Goal: Task Accomplishment & Management: Manage account settings

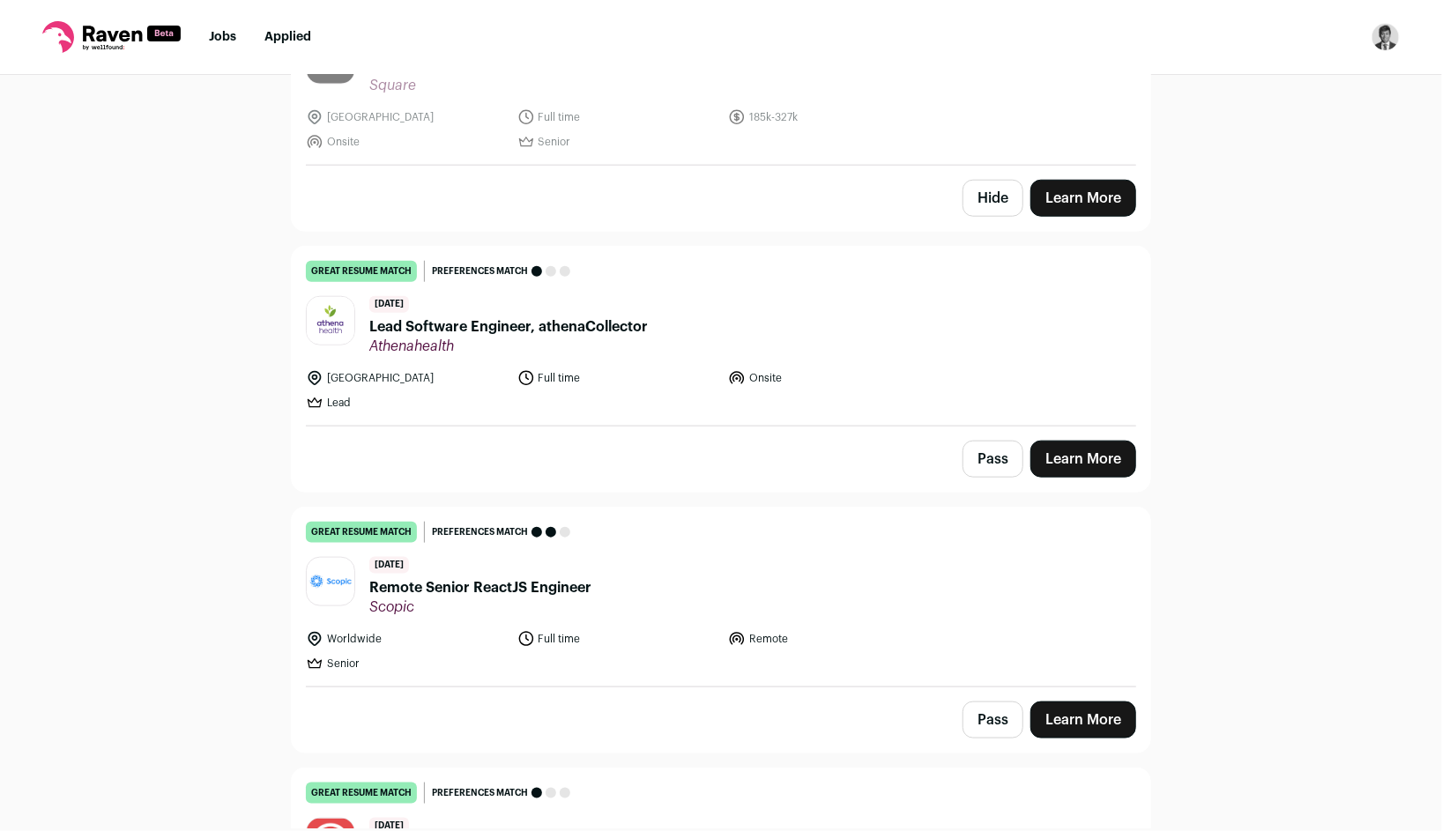
scroll to position [5006, 0]
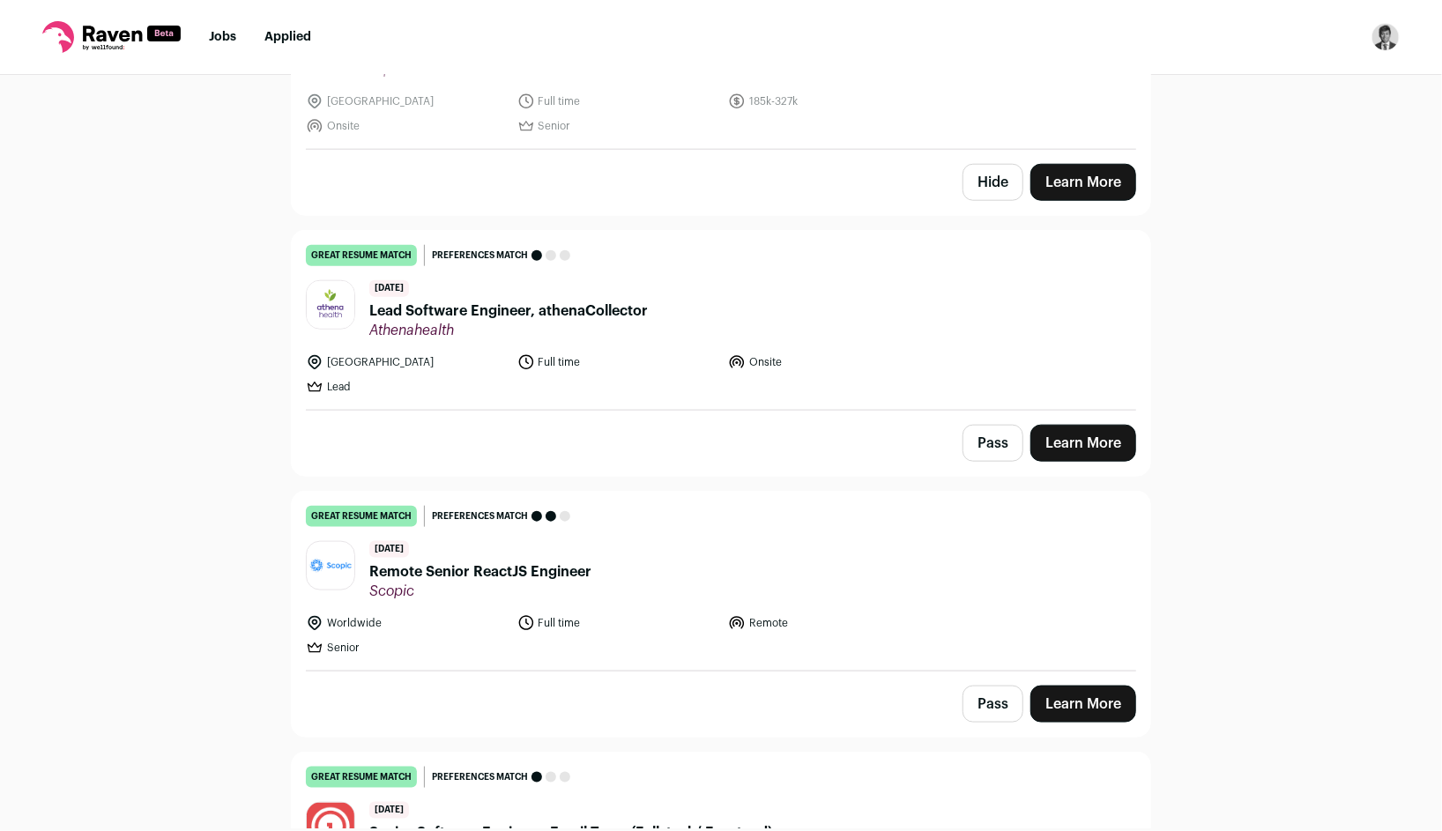
click at [568, 561] on span "Remote Senior ReactJS Engineer" at bounding box center [480, 571] width 222 height 21
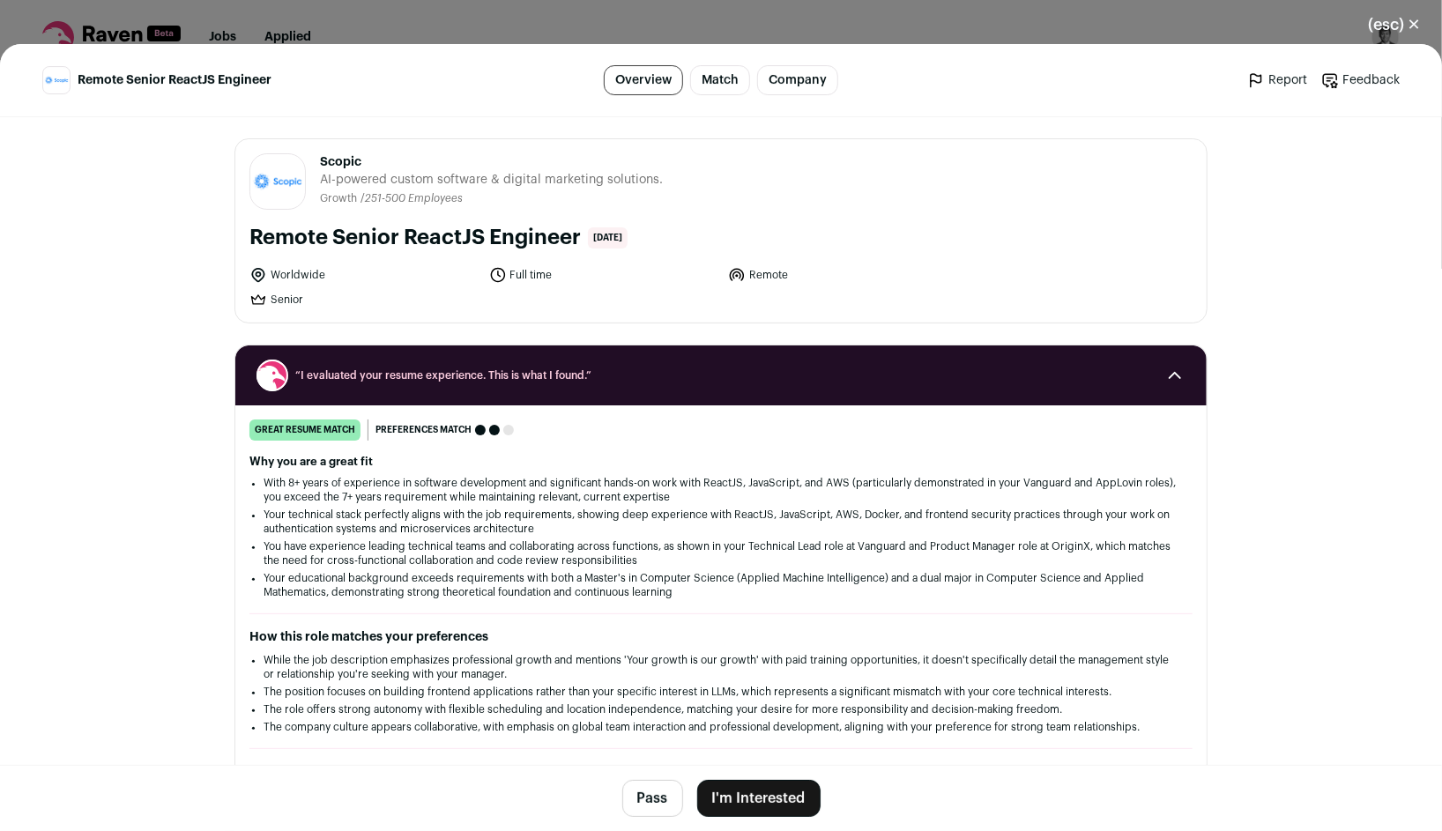
click at [759, 788] on button "I'm Interested" at bounding box center [758, 798] width 123 height 37
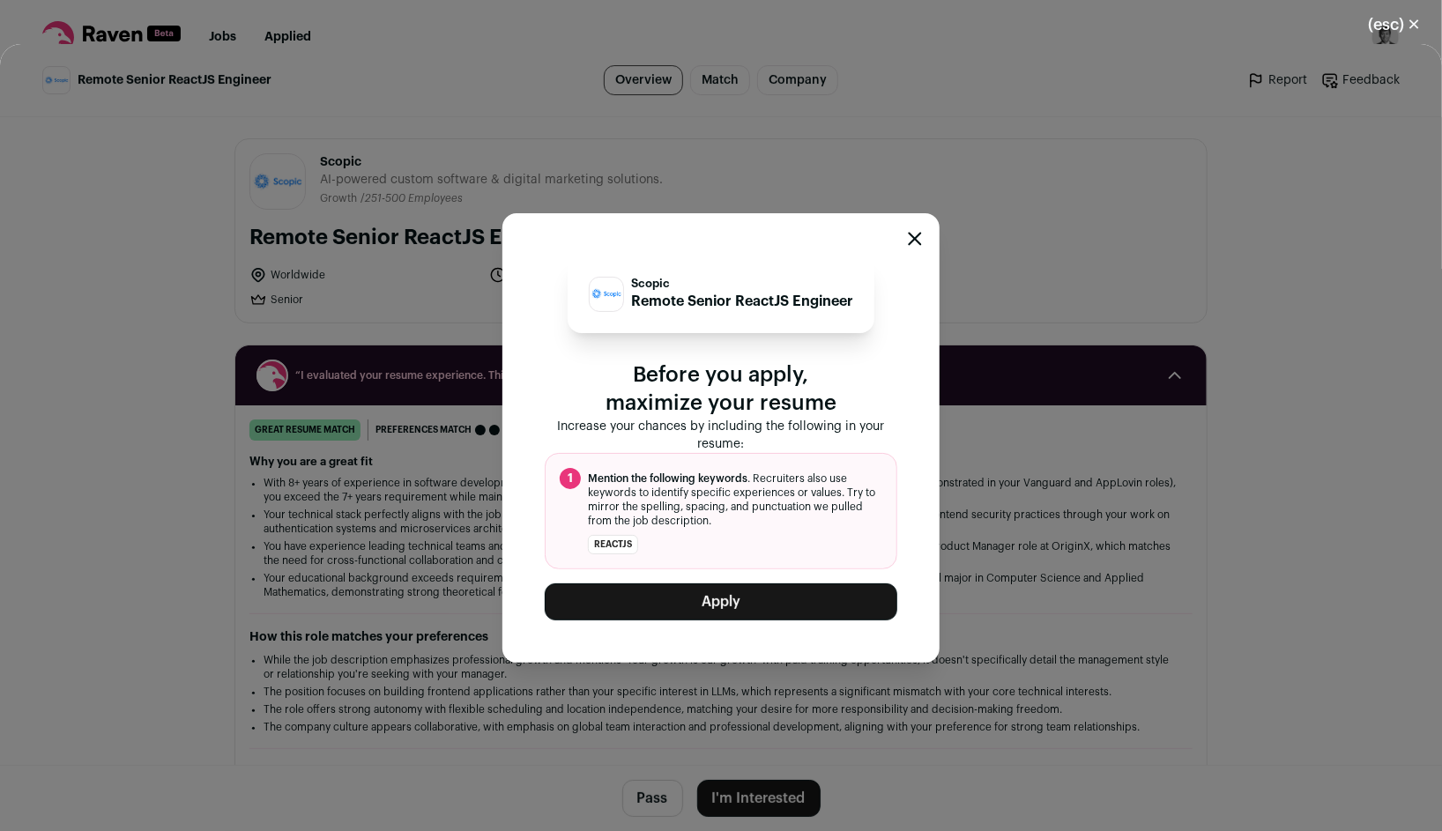
click at [783, 605] on button "Apply" at bounding box center [721, 601] width 353 height 37
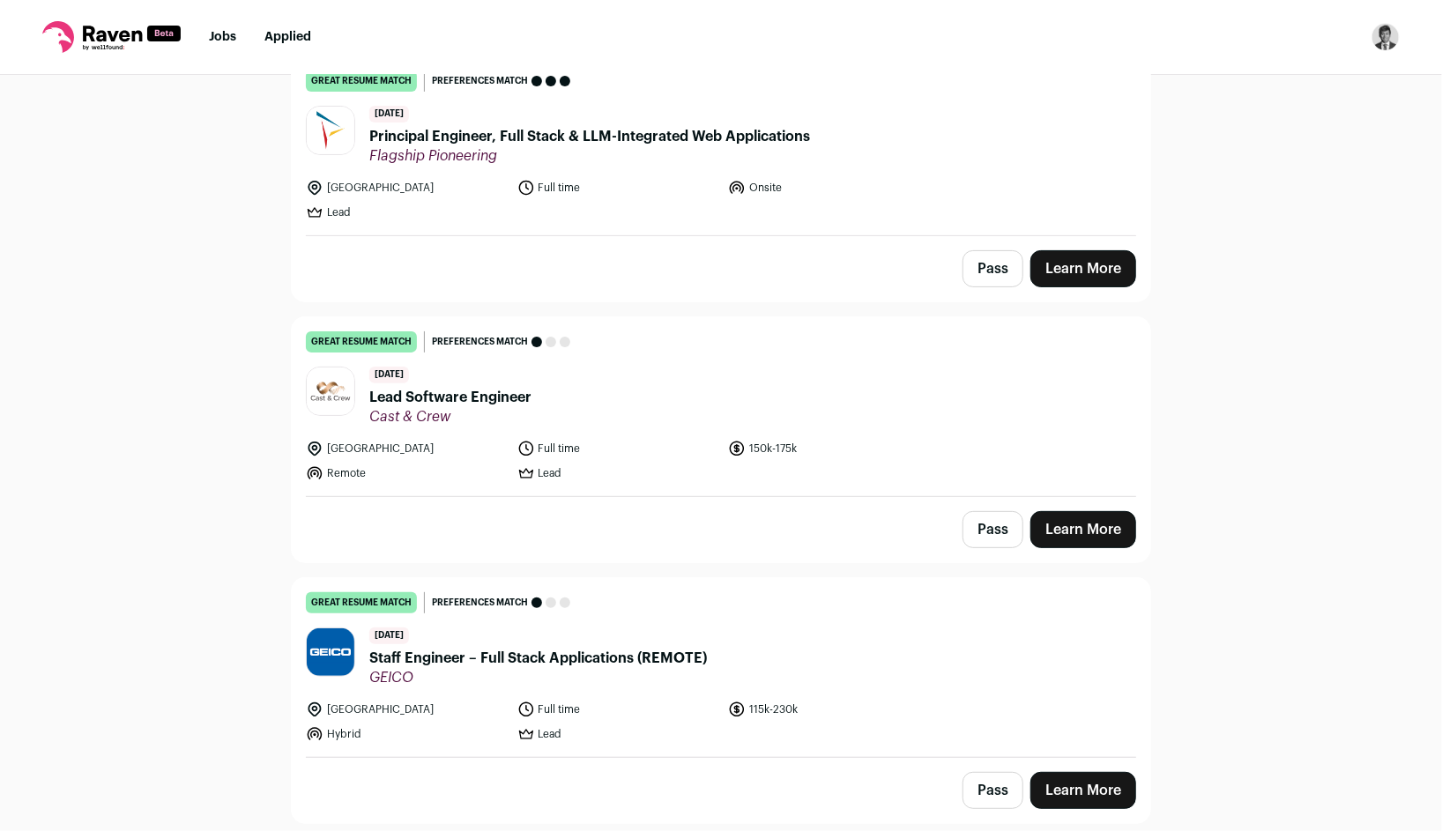
scroll to position [201, 0]
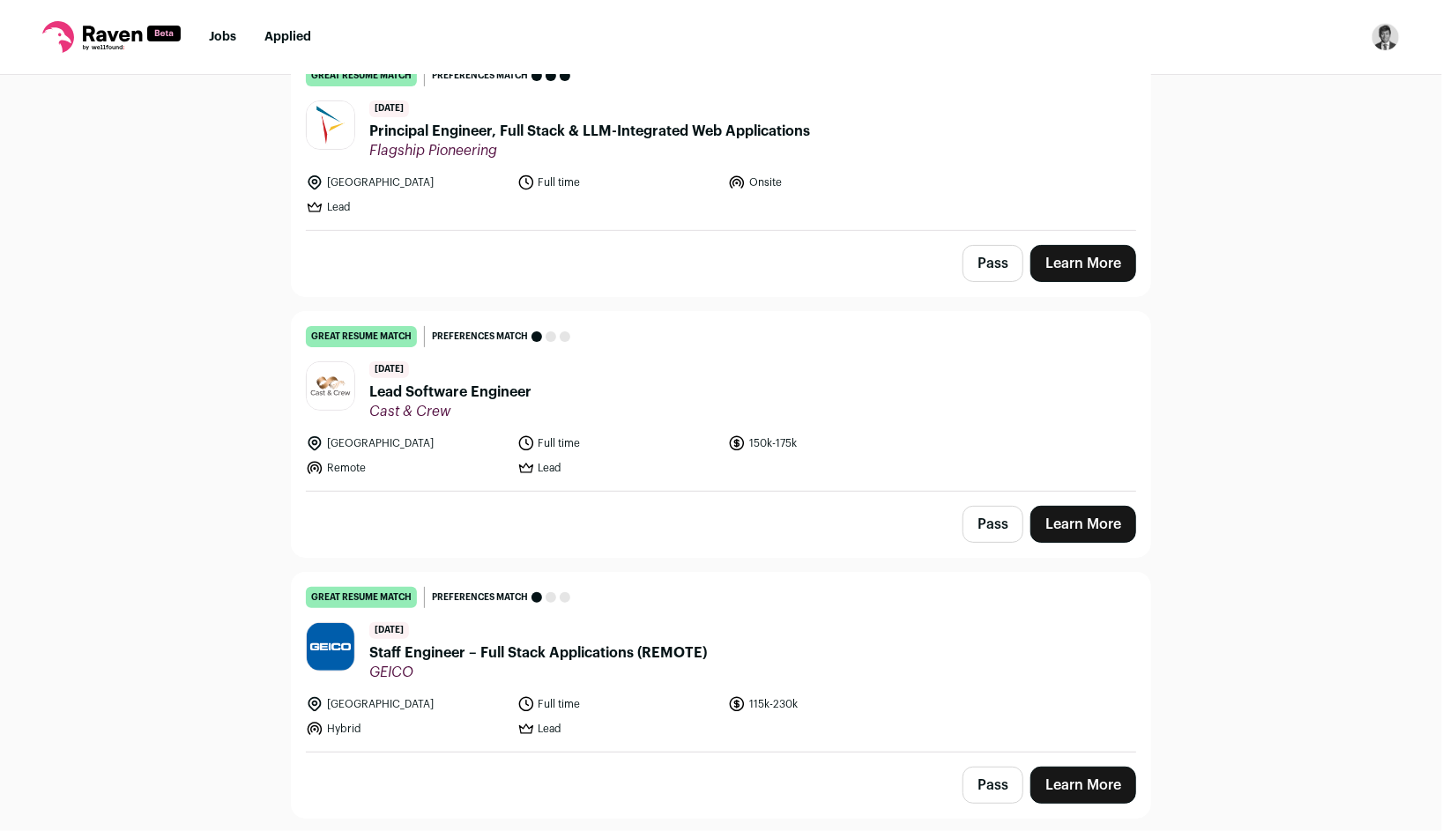
click at [522, 390] on span "Lead Software Engineer" at bounding box center [450, 392] width 162 height 21
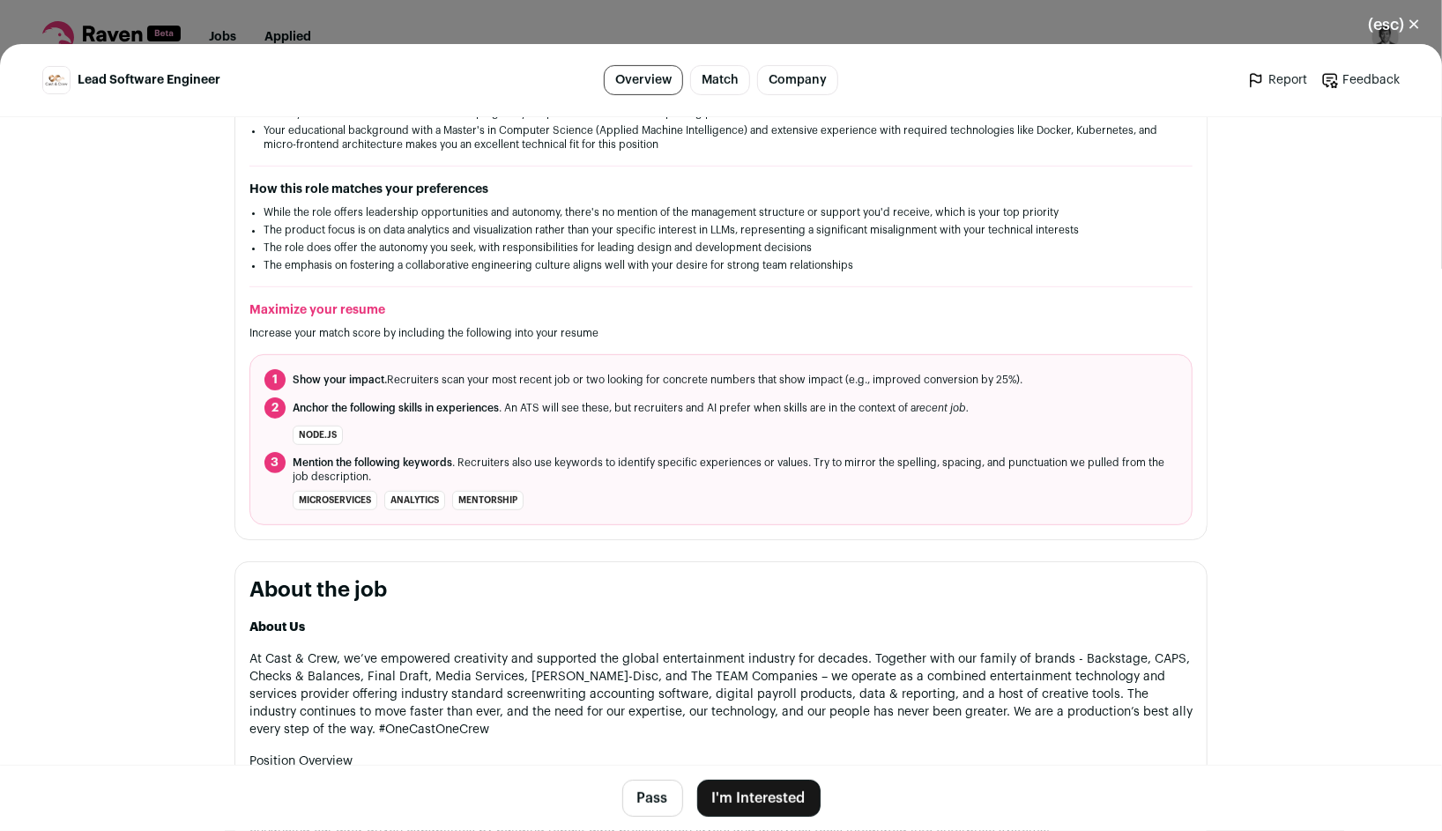
scroll to position [701, 0]
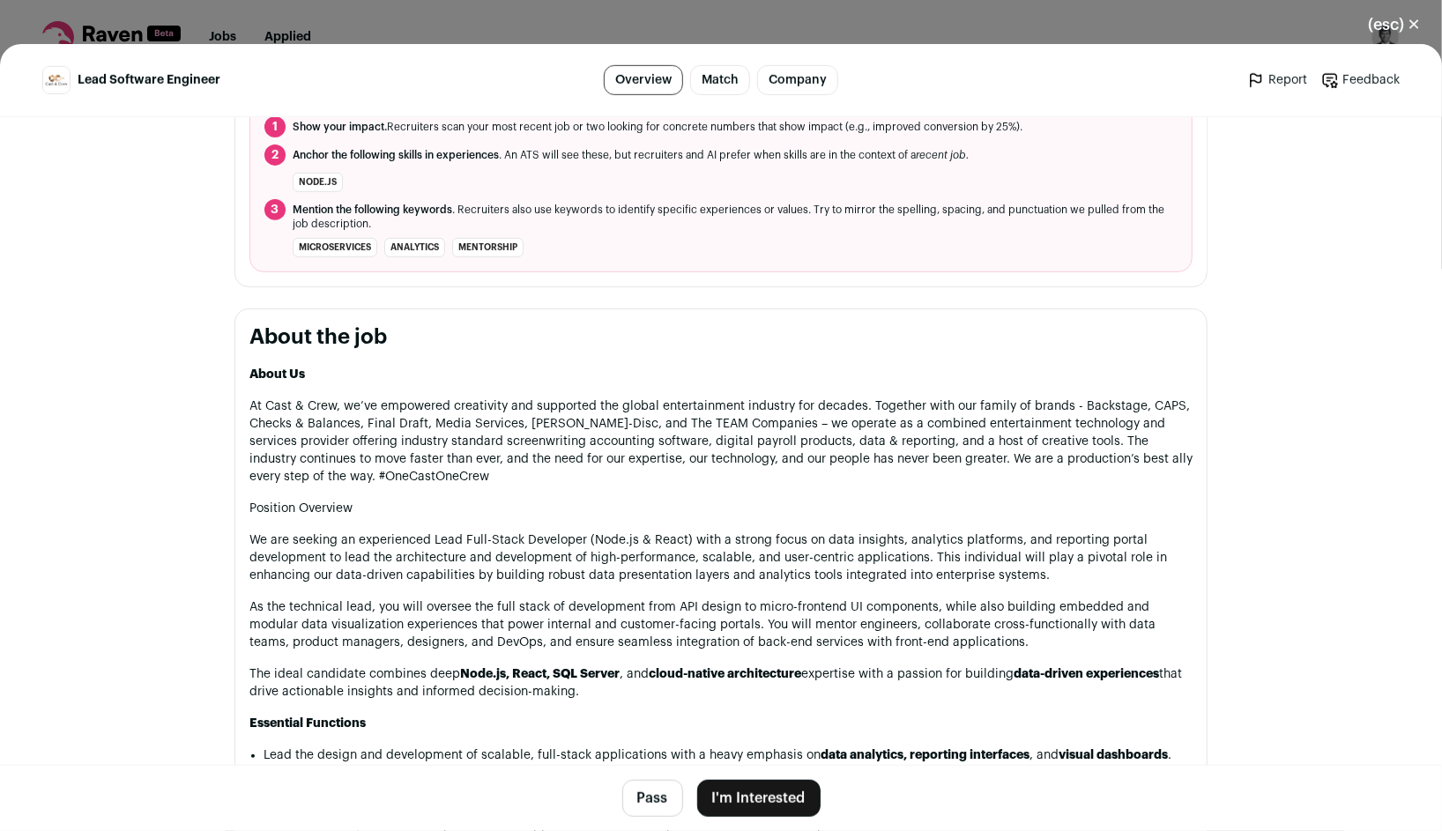
click at [791, 807] on button "I'm Interested" at bounding box center [758, 798] width 123 height 37
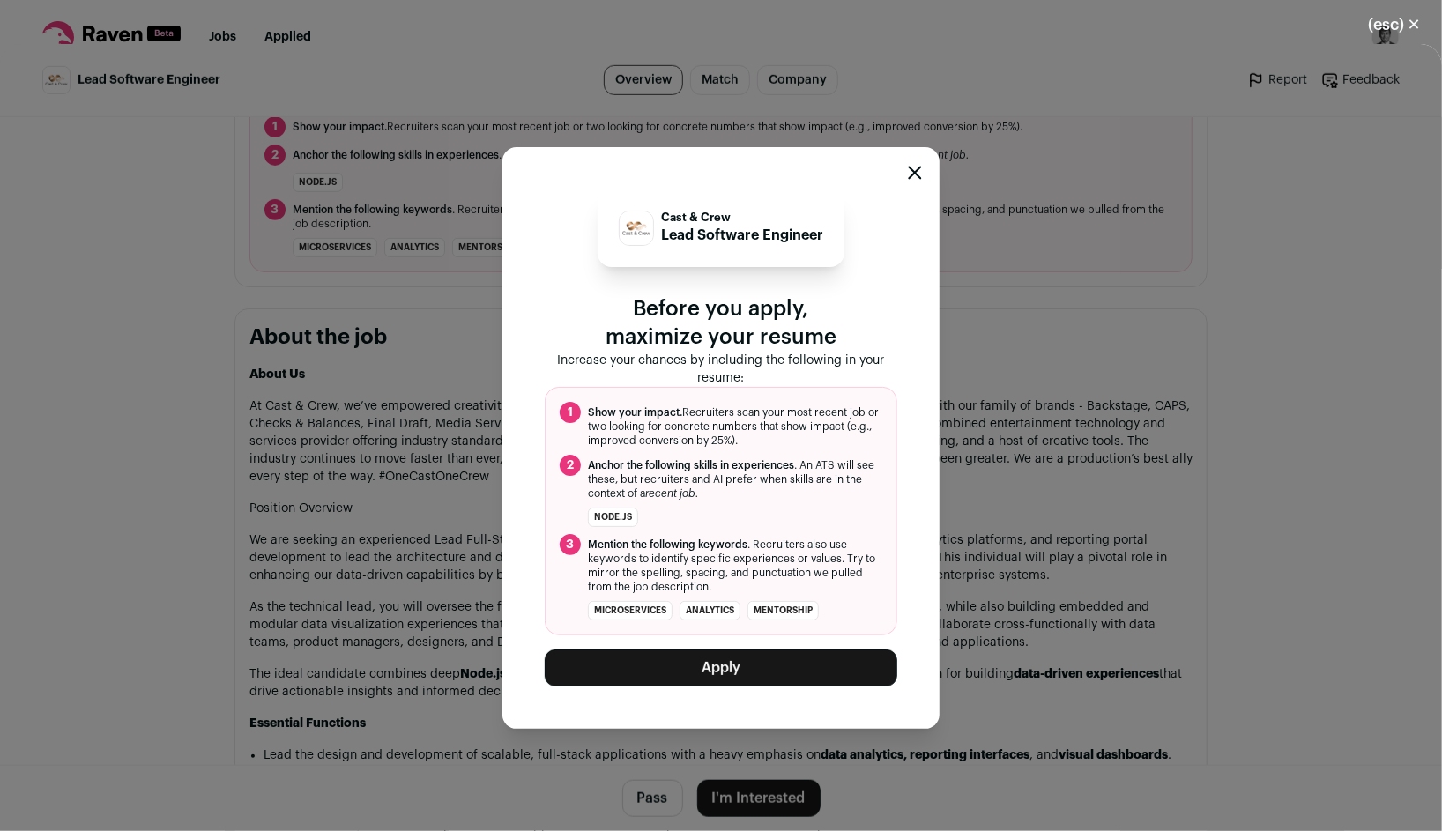
click at [791, 672] on button "Apply" at bounding box center [721, 668] width 353 height 37
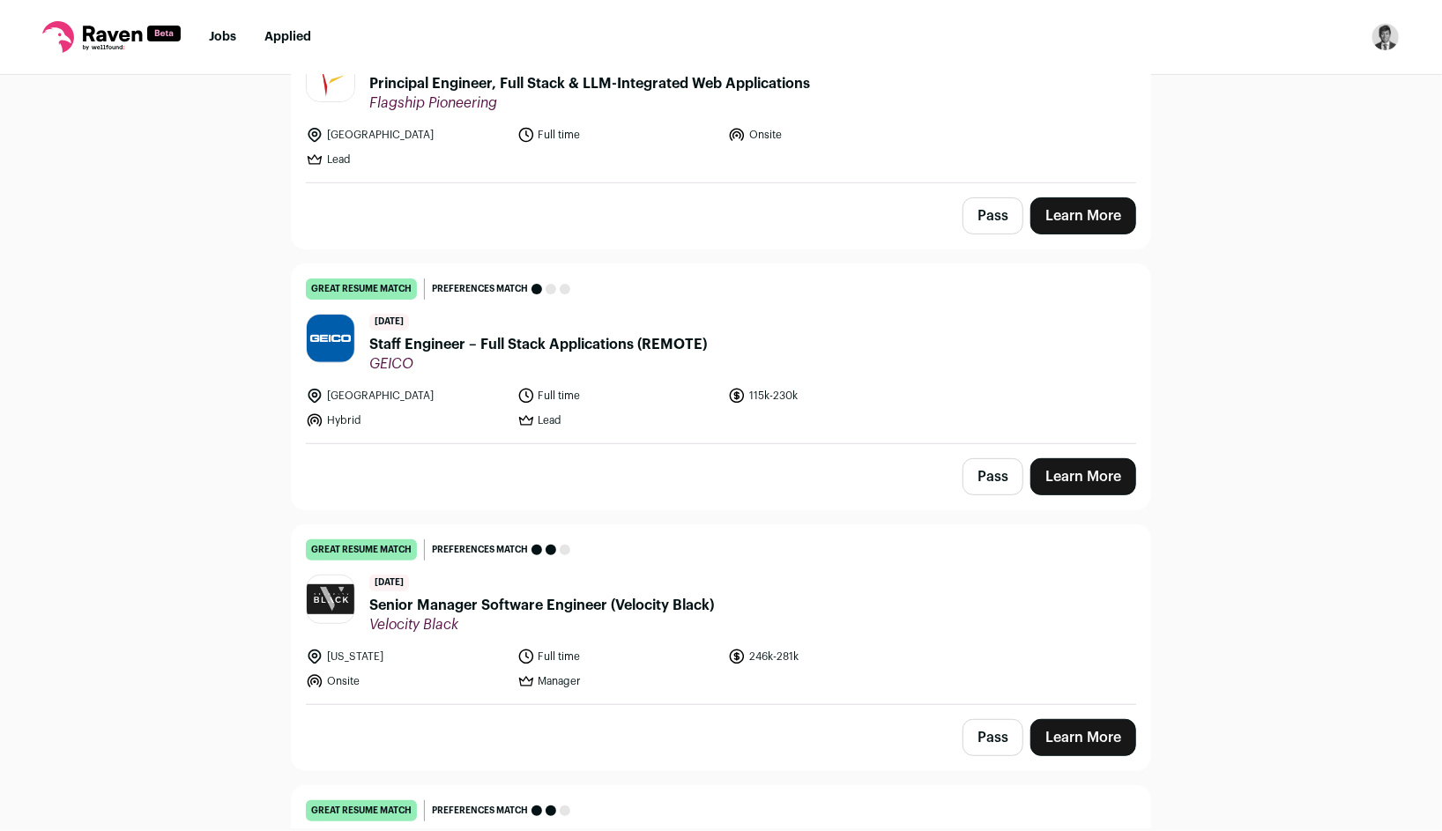
scroll to position [492, 0]
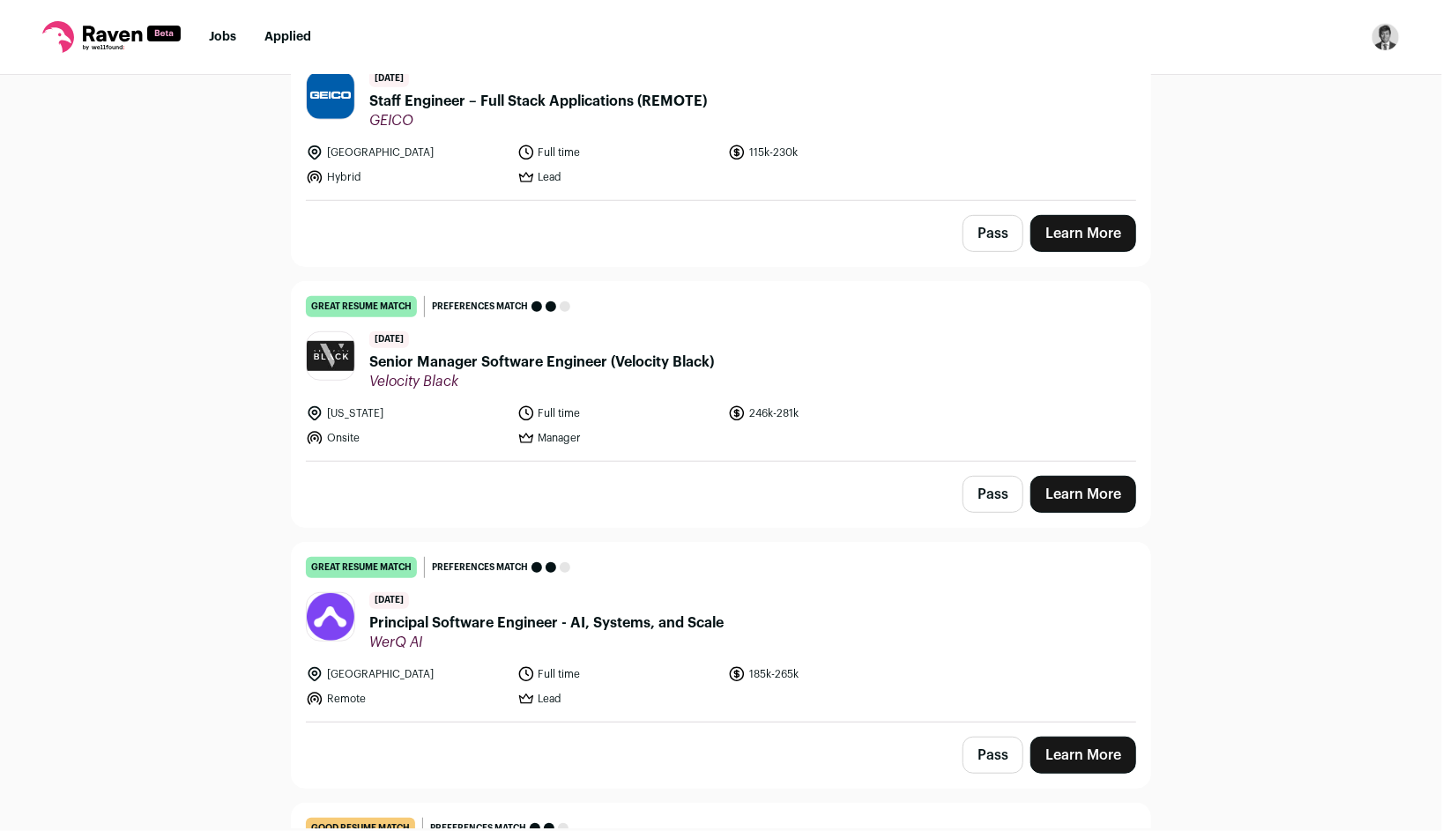
click at [605, 370] on span "Senior Manager Software Engineer (Velocity Black)" at bounding box center [541, 362] width 345 height 21
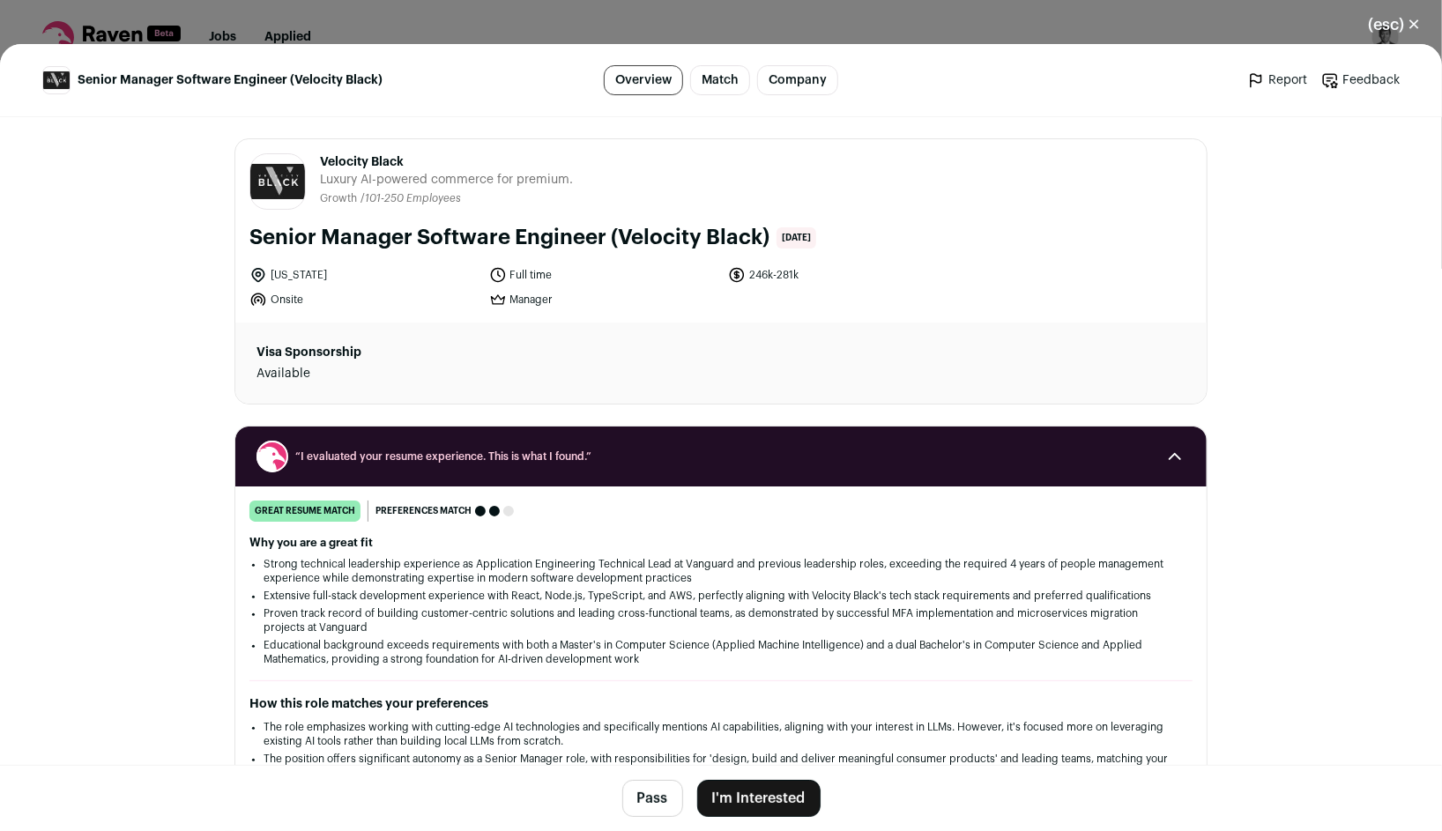
click at [799, 806] on button "I'm Interested" at bounding box center [758, 798] width 123 height 37
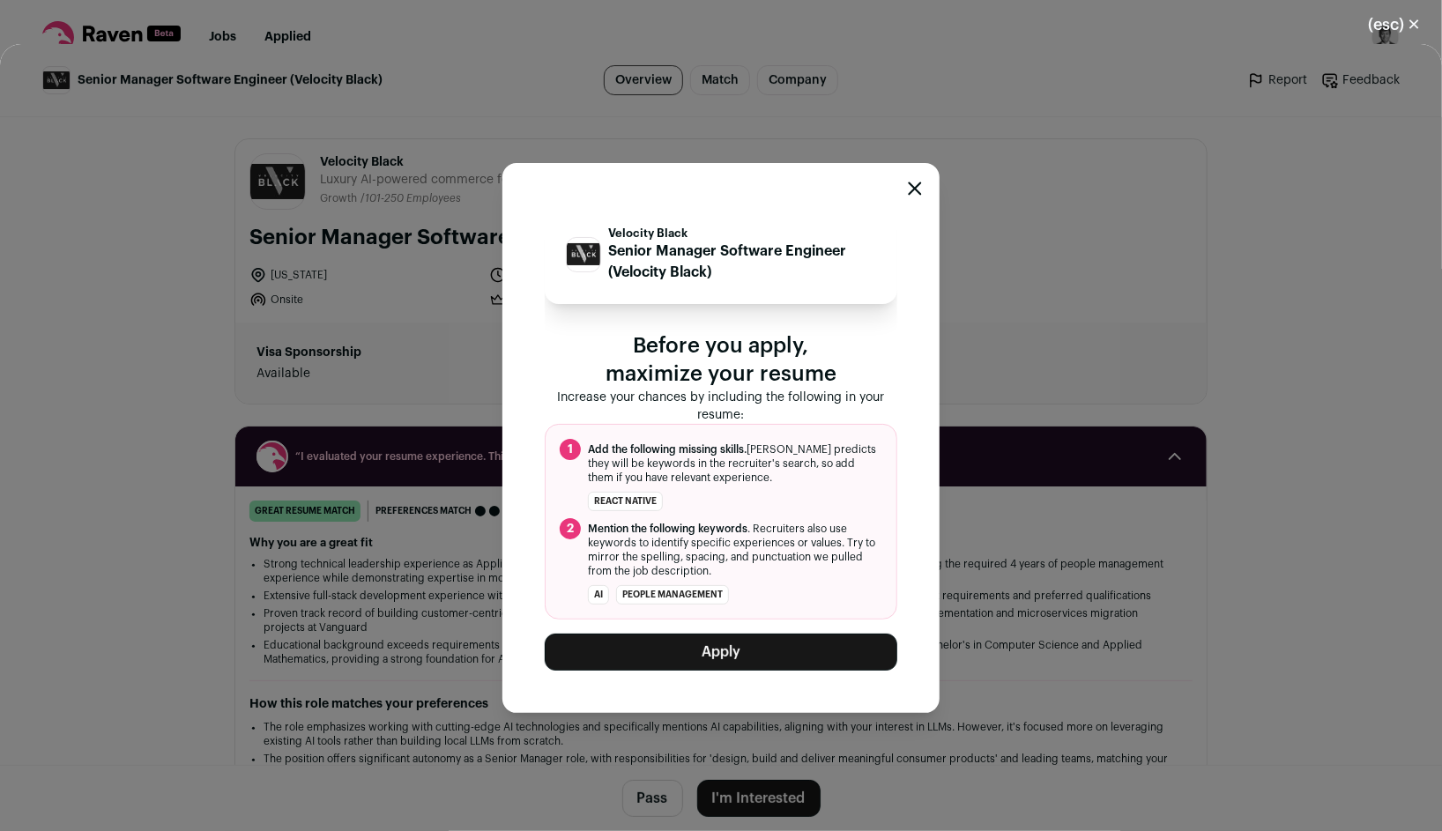
click at [806, 665] on button "Apply" at bounding box center [721, 652] width 353 height 37
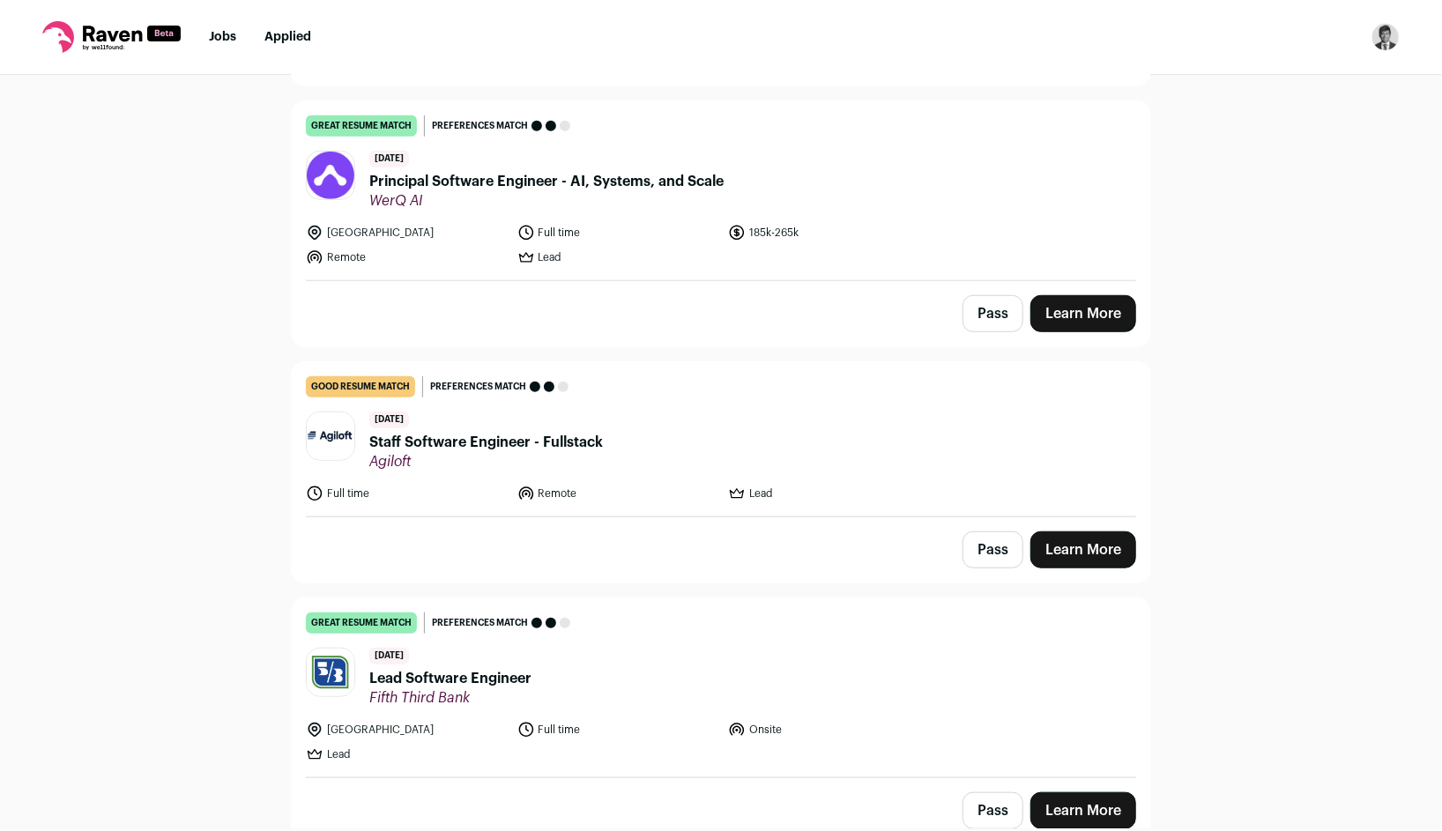
scroll to position [755, 0]
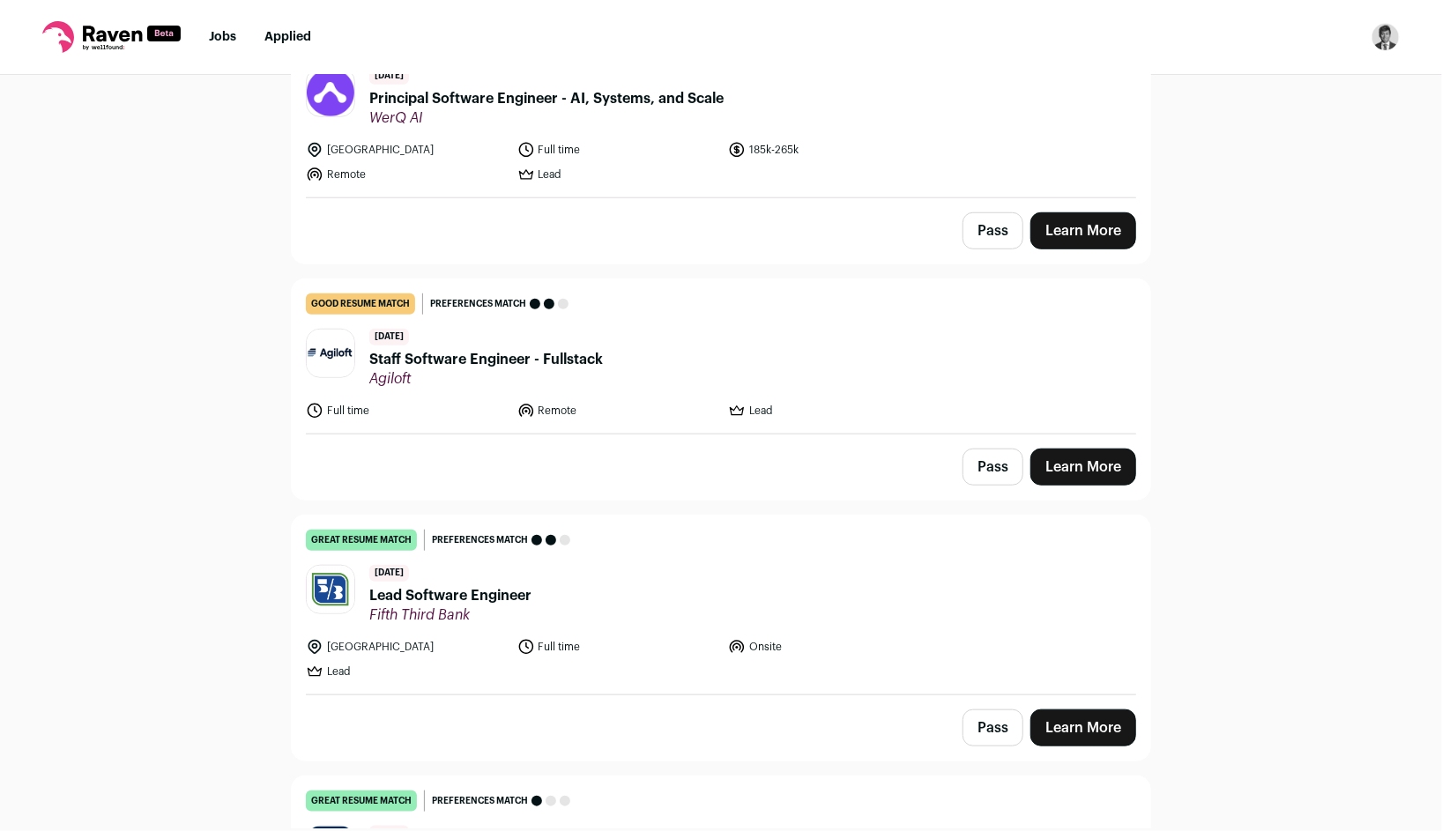
click at [994, 243] on button "Pass" at bounding box center [992, 230] width 61 height 37
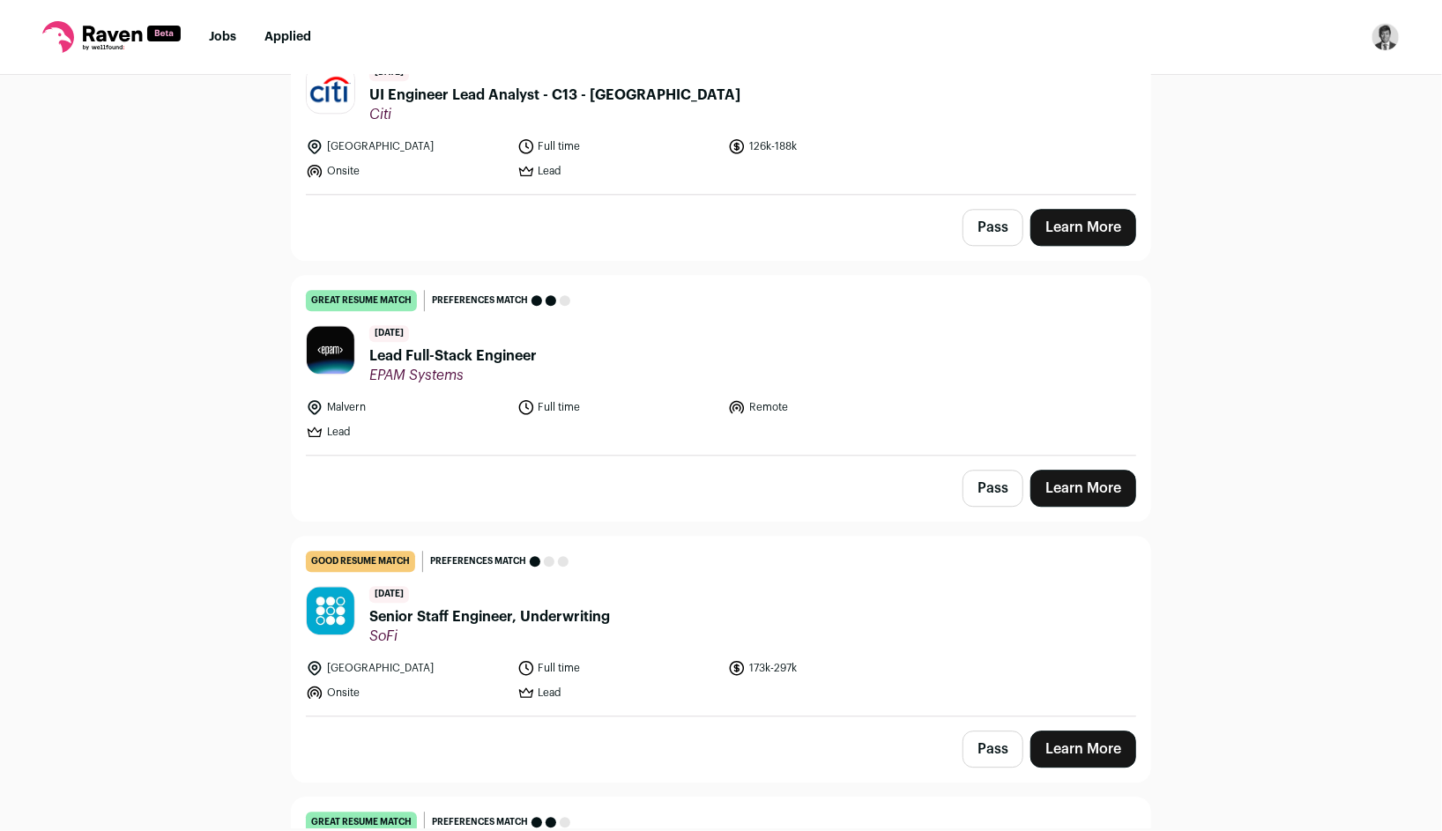
scroll to position [2600, 0]
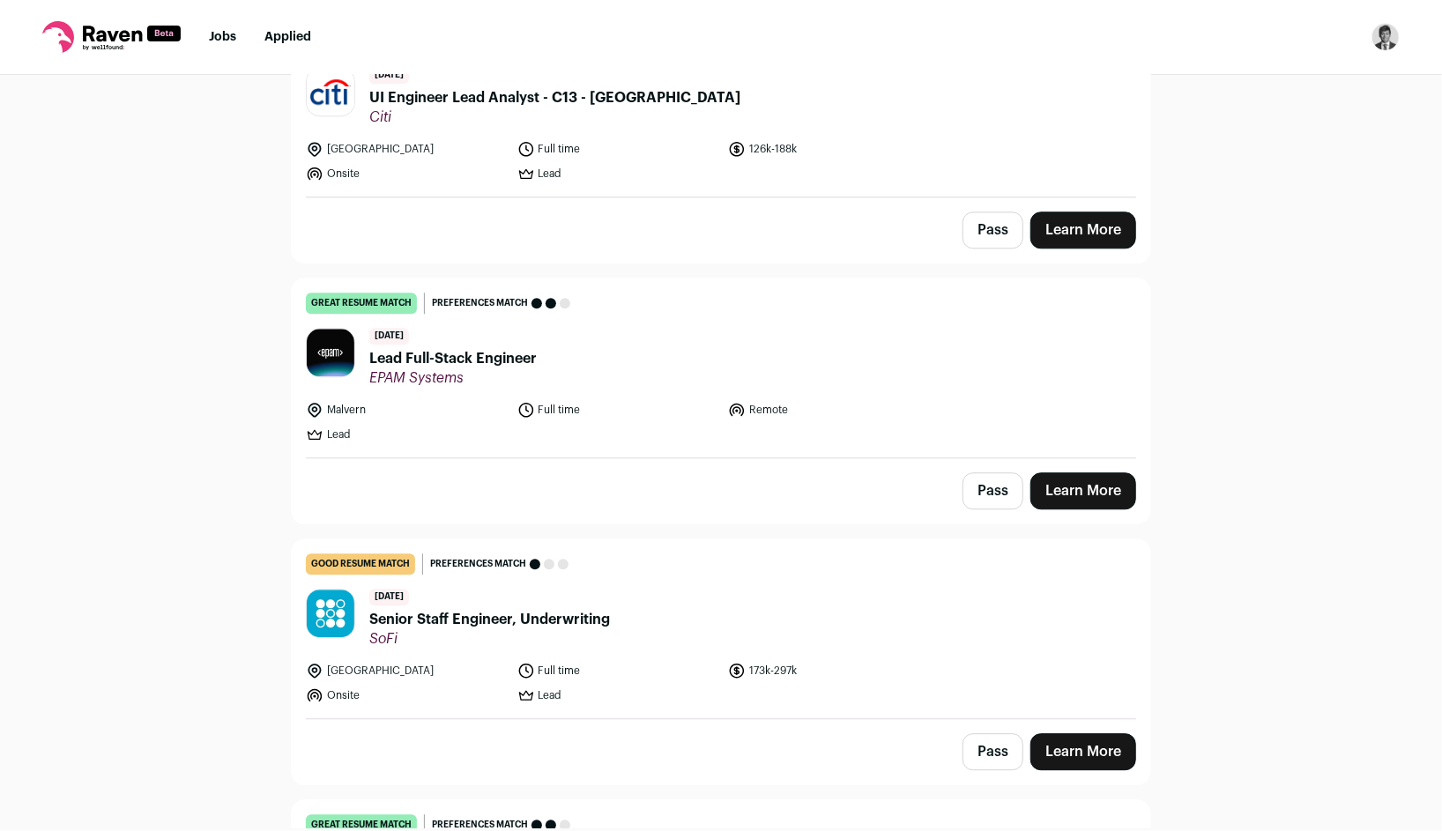
click at [971, 231] on button "Pass" at bounding box center [992, 230] width 61 height 37
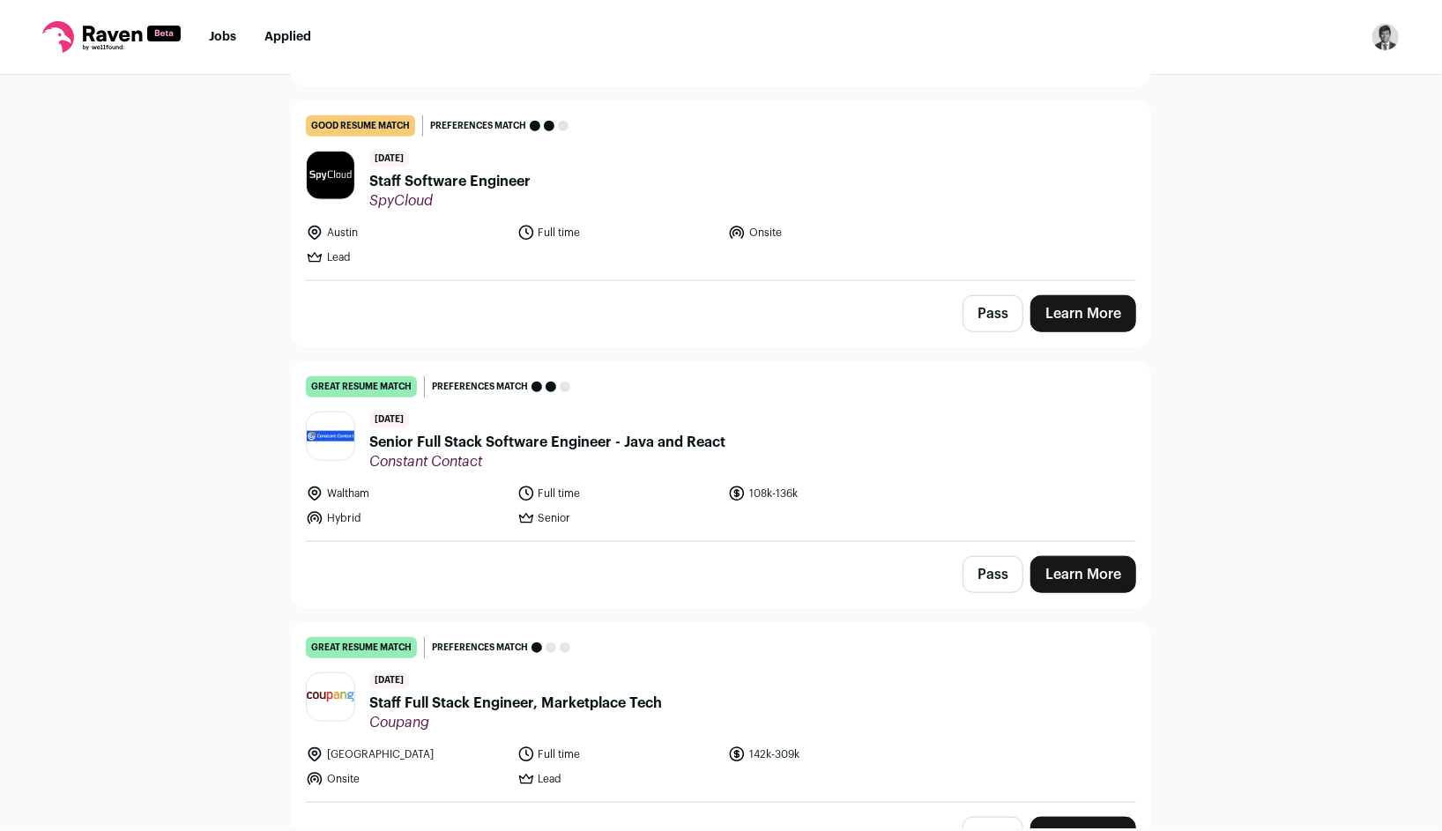
scroll to position [8824, 0]
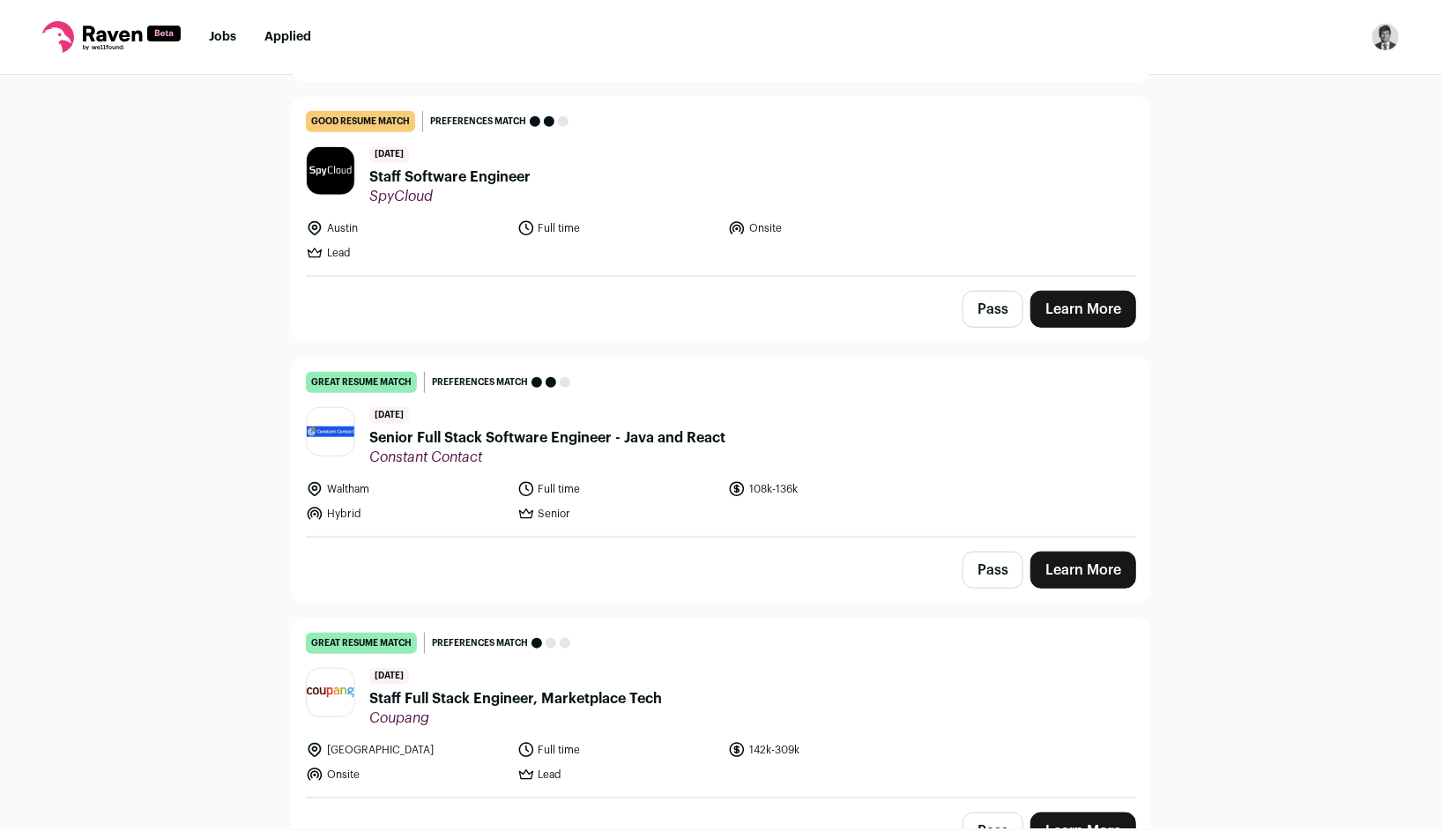
click at [232, 26] on nav "Jobs Applied Settings Notifications Preferences Resume FAQs Logout" at bounding box center [721, 37] width 1442 height 75
click at [226, 37] on link "Jobs" at bounding box center [222, 37] width 27 height 12
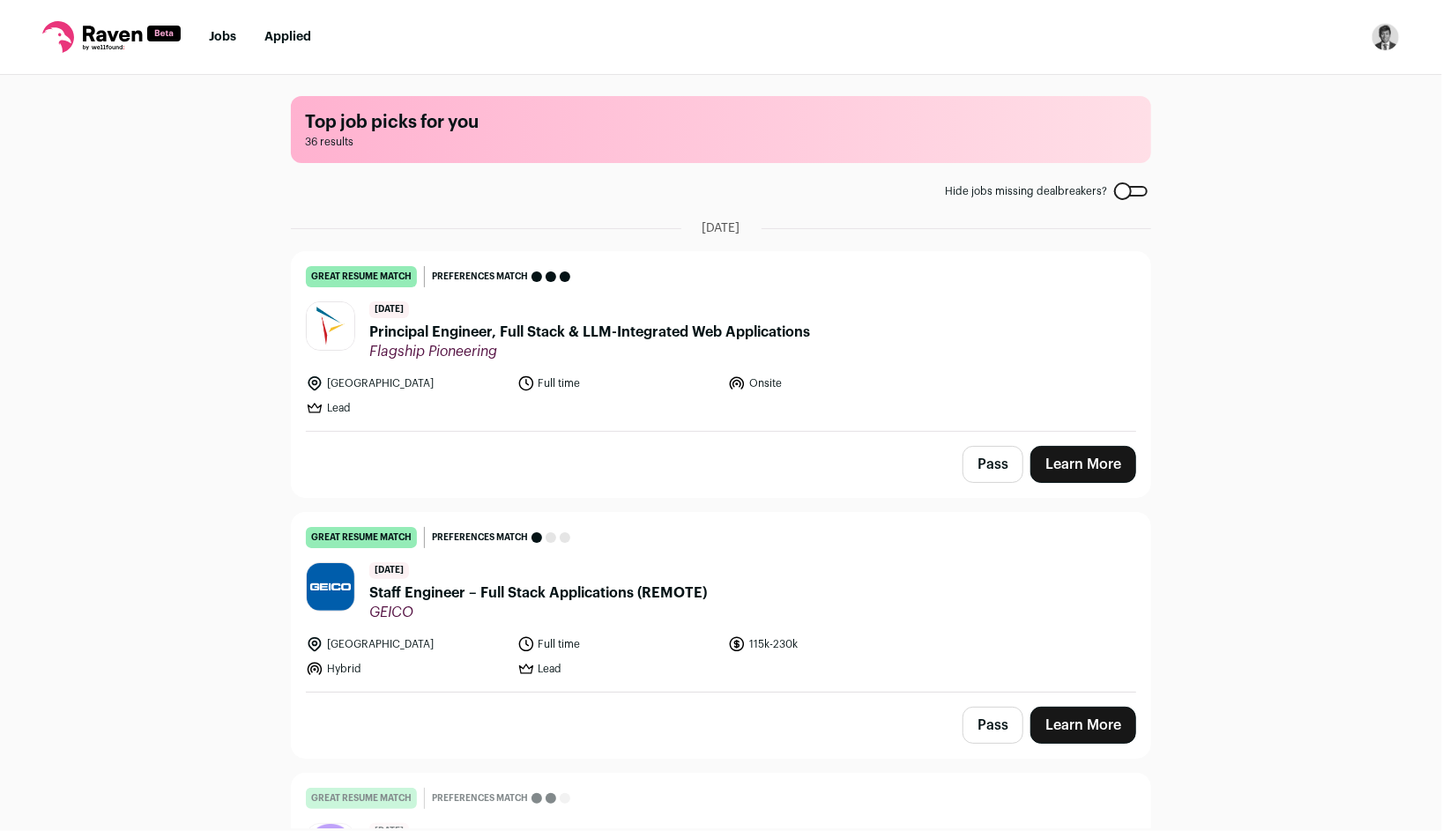
click at [290, 37] on link "Applied" at bounding box center [287, 37] width 47 height 12
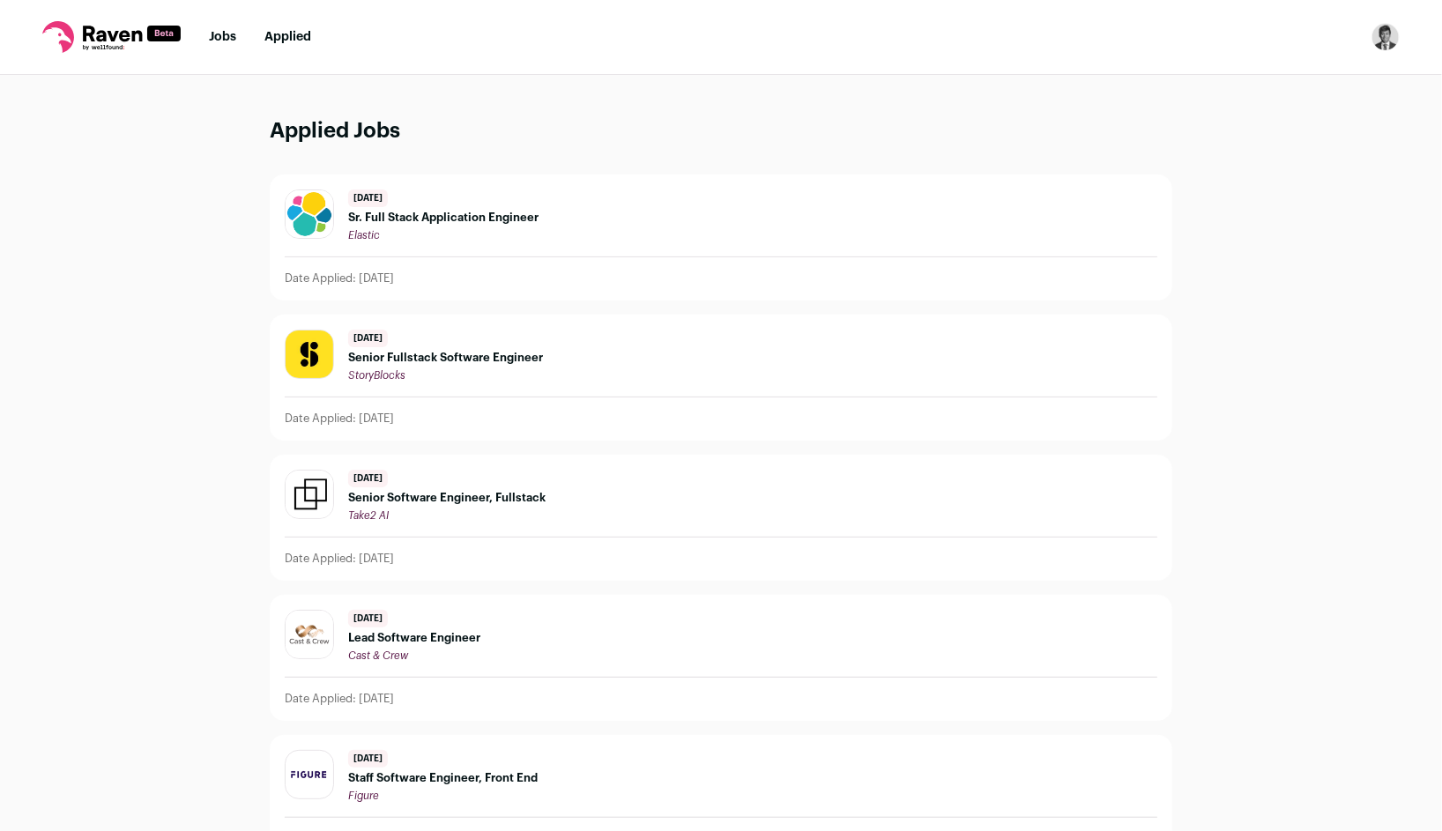
click at [229, 48] on nav "Jobs Applied Settings Notifications Preferences Resume FAQs Logout" at bounding box center [721, 37] width 1442 height 75
click at [220, 34] on link "Jobs" at bounding box center [222, 37] width 27 height 12
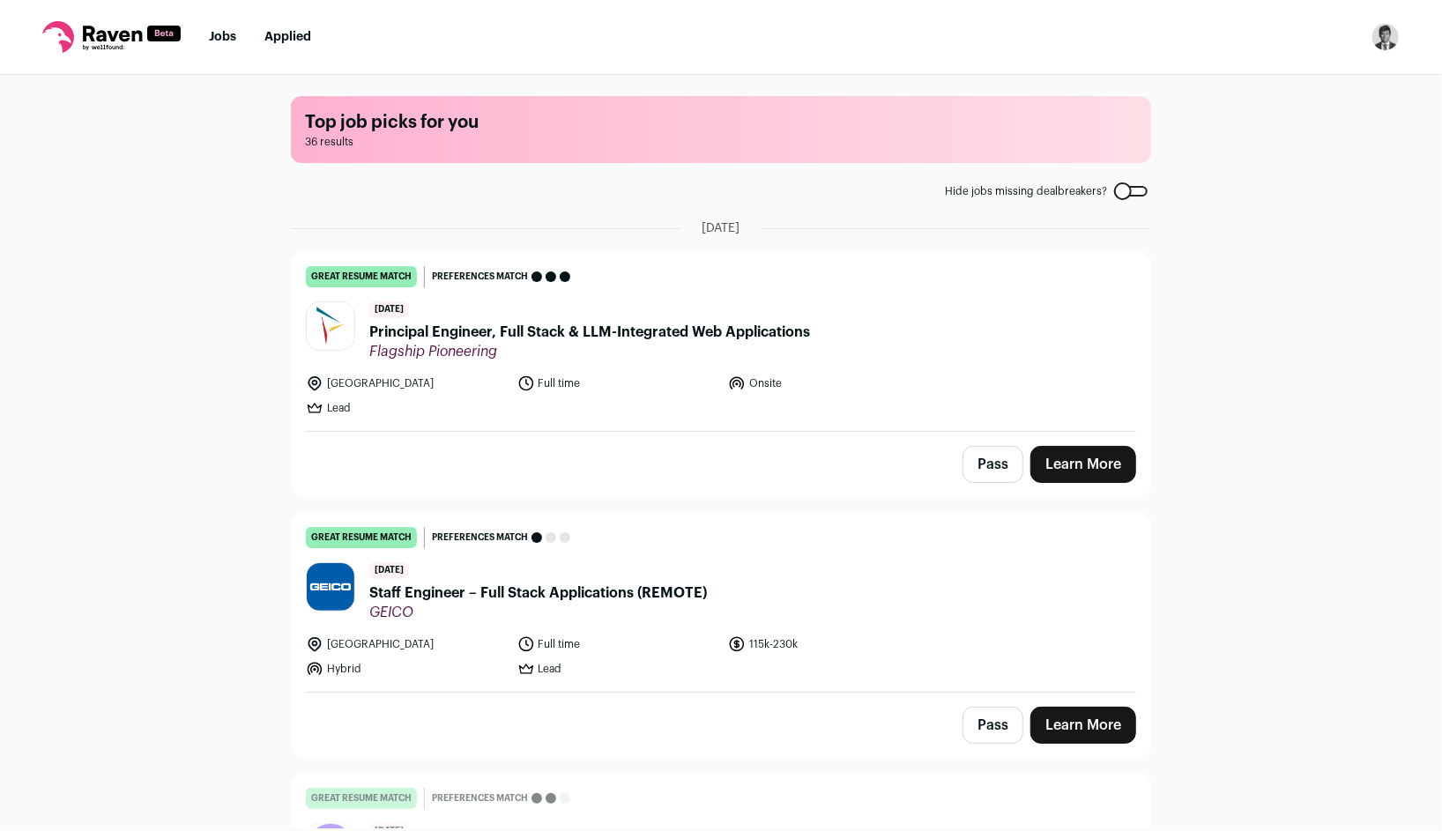
click at [140, 44] on icon at bounding box center [111, 37] width 138 height 32
click at [129, 40] on icon at bounding box center [111, 37] width 138 height 32
click at [122, 33] on icon at bounding box center [112, 34] width 59 height 16
click at [1386, 39] on img "Open dropdown" at bounding box center [1385, 37] width 28 height 28
click at [1310, 87] on link "Settings" at bounding box center [1301, 82] width 195 height 42
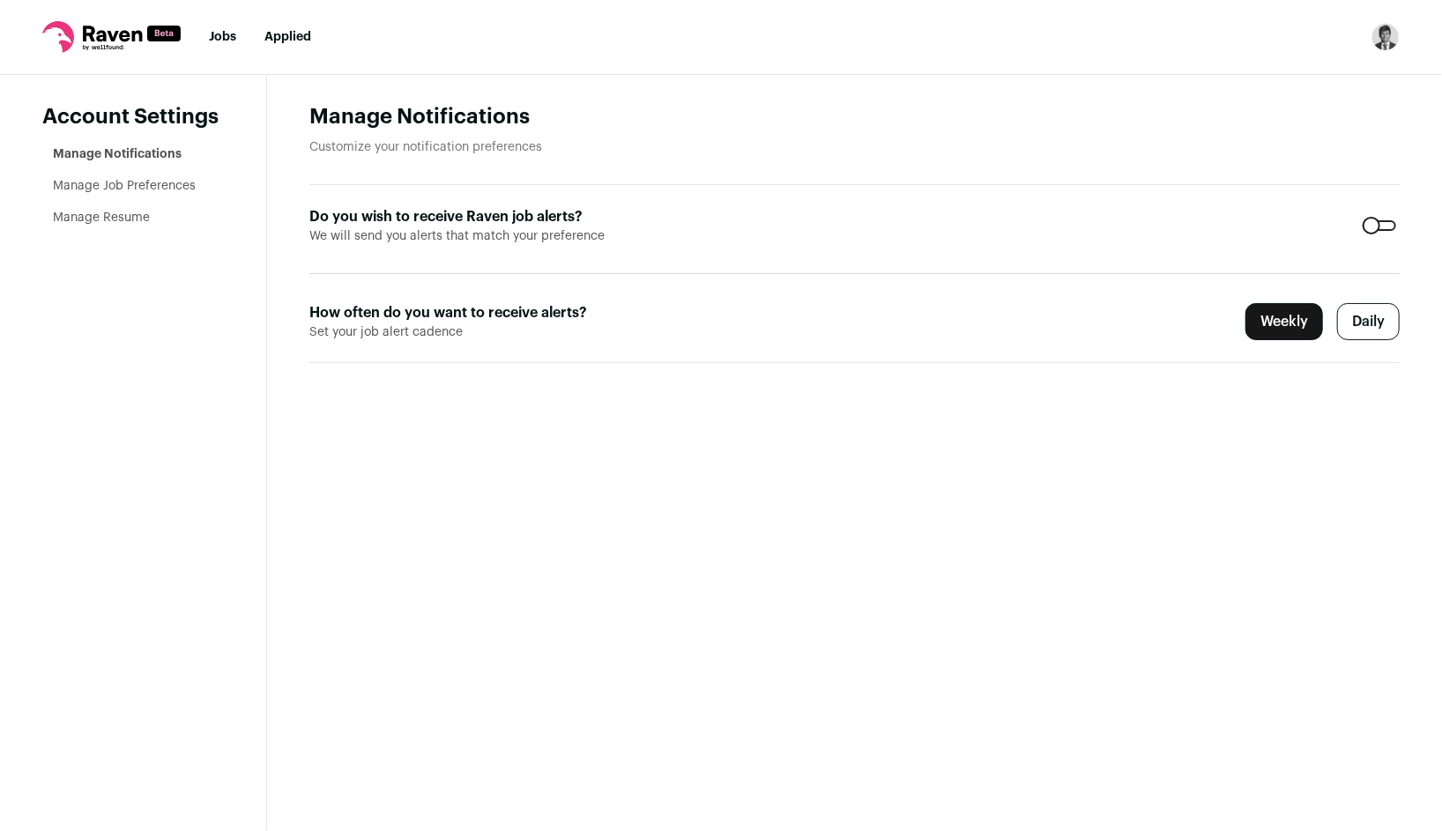
click at [168, 193] on li "Manage Job Preferences" at bounding box center [138, 186] width 171 height 18
